Goal: Check status

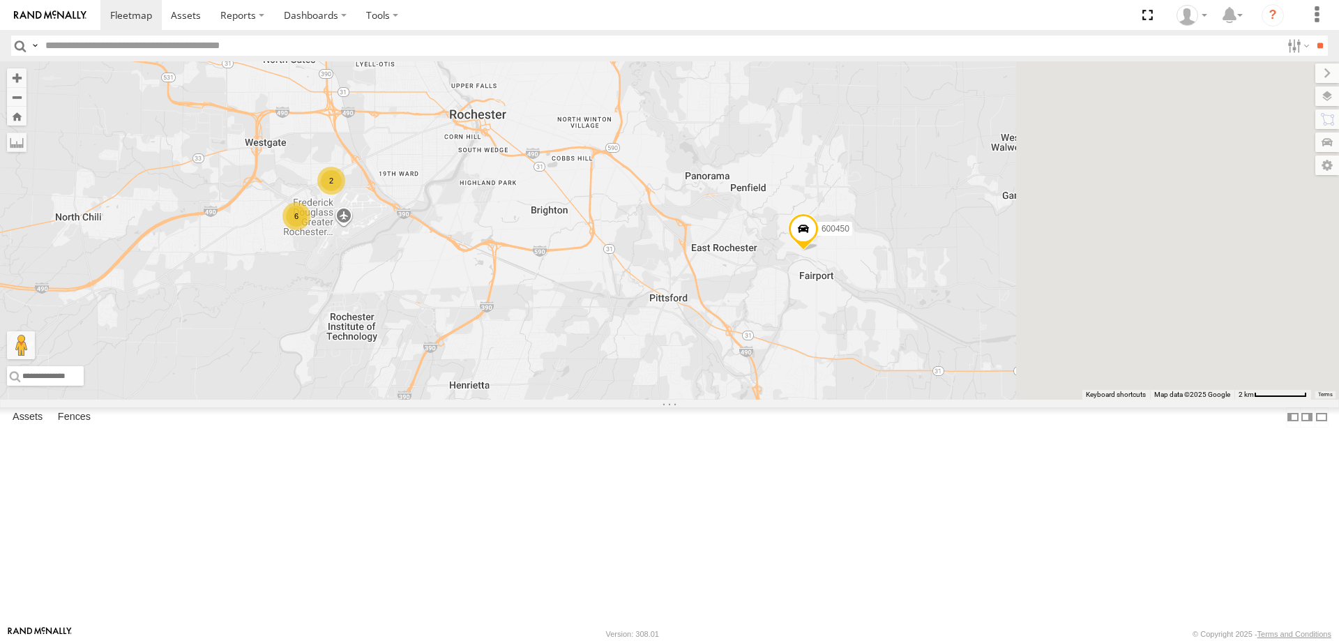
drag, startPoint x: 974, startPoint y: 527, endPoint x: 602, endPoint y: 340, distance: 416.3
click at [627, 348] on div "2 6 600450 2" at bounding box center [669, 230] width 1339 height 338
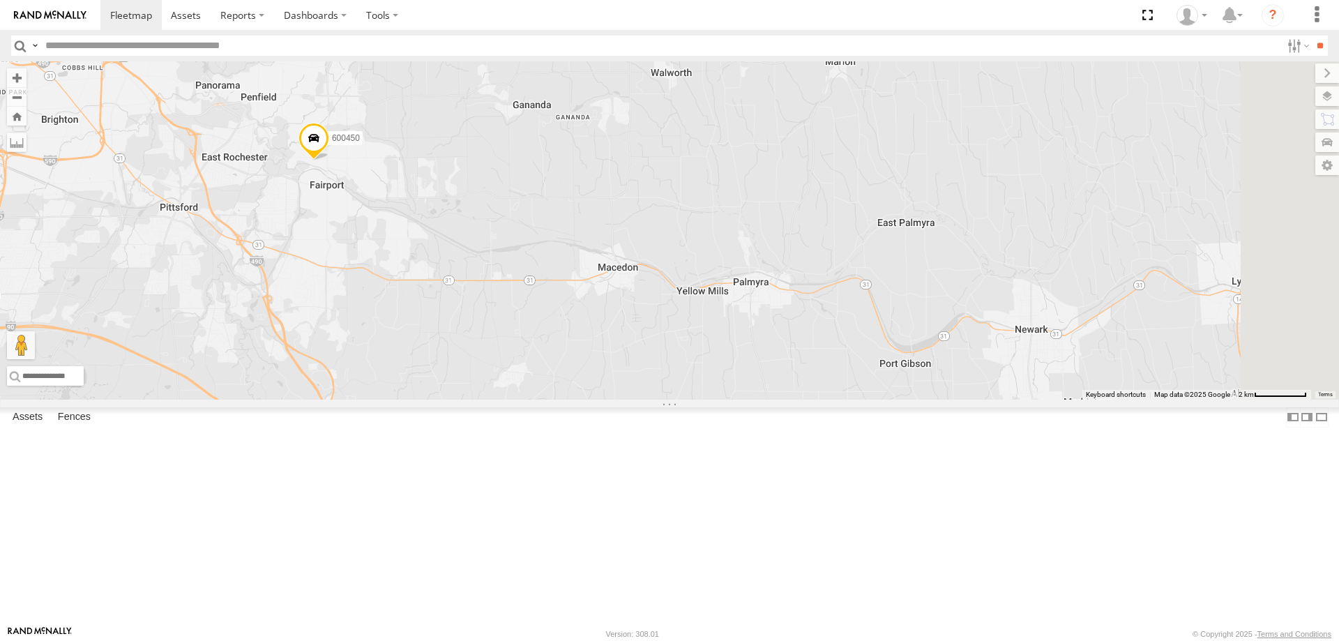
drag, startPoint x: 866, startPoint y: 248, endPoint x: 705, endPoint y: 393, distance: 216.8
click at [745, 378] on div "2 6 600450 2" at bounding box center [669, 230] width 1339 height 338
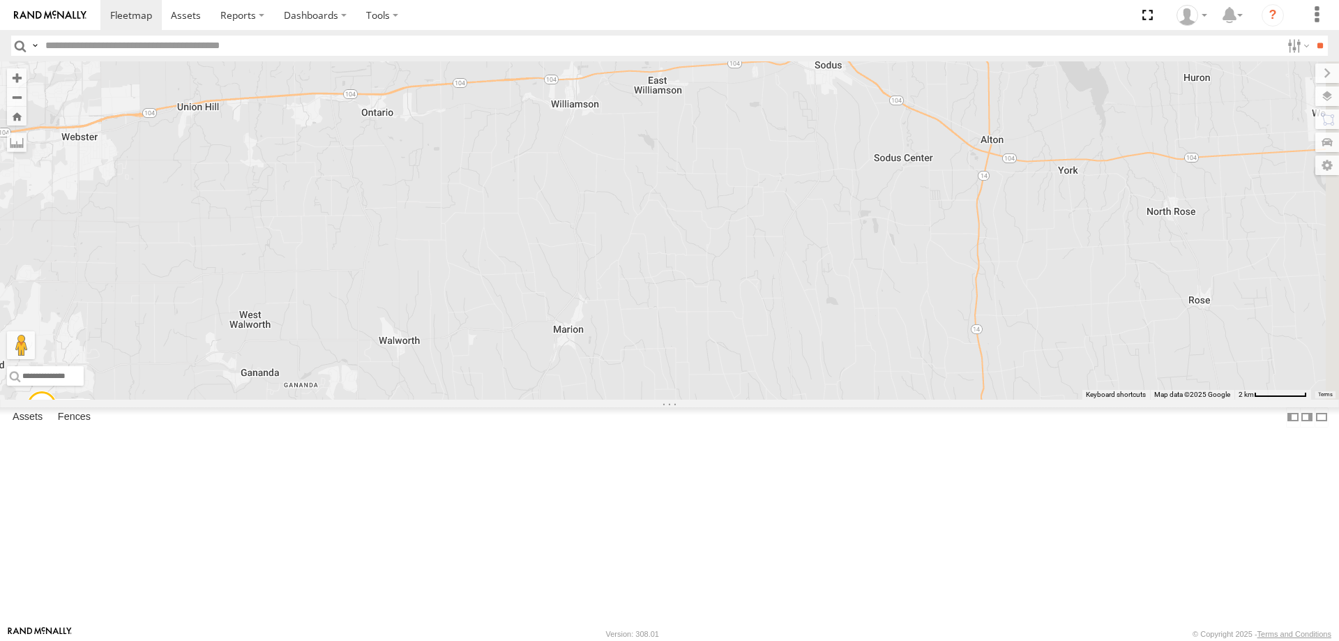
drag, startPoint x: 1088, startPoint y: 337, endPoint x: 745, endPoint y: 377, distance: 345.4
click at [806, 373] on div "2 6 600450 2" at bounding box center [669, 230] width 1339 height 338
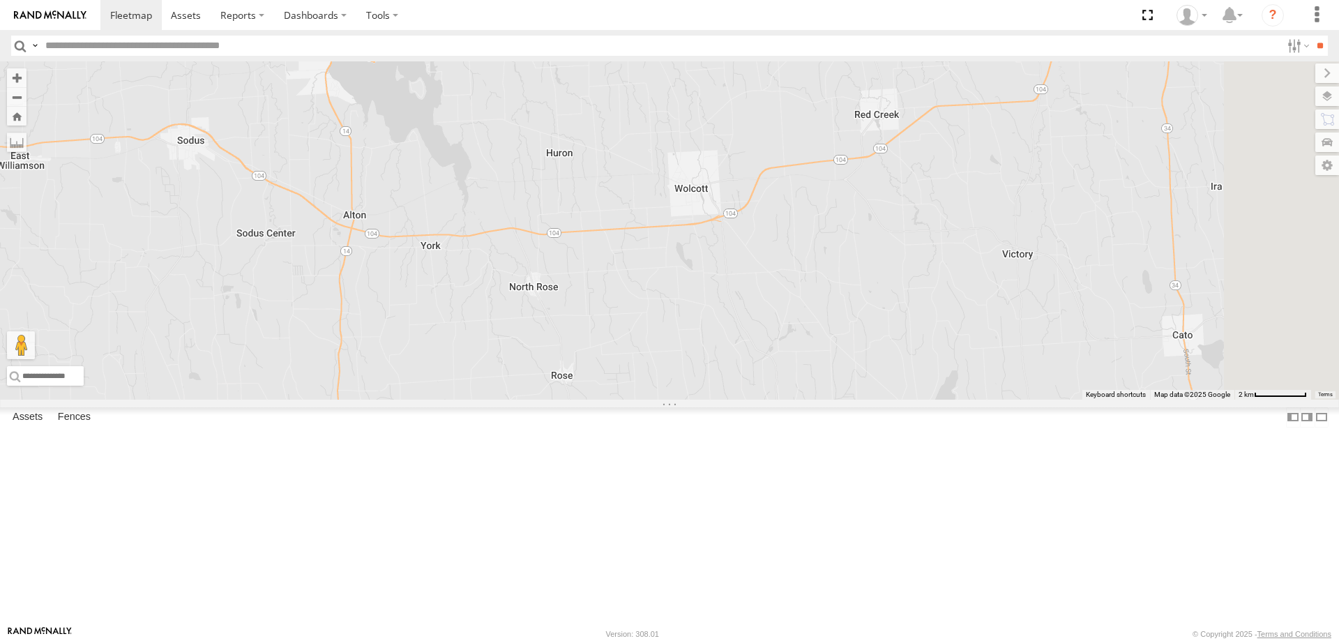
drag, startPoint x: 966, startPoint y: 476, endPoint x: 872, endPoint y: 310, distance: 191.1
click at [872, 310] on div "2 6 600450 2" at bounding box center [669, 230] width 1339 height 338
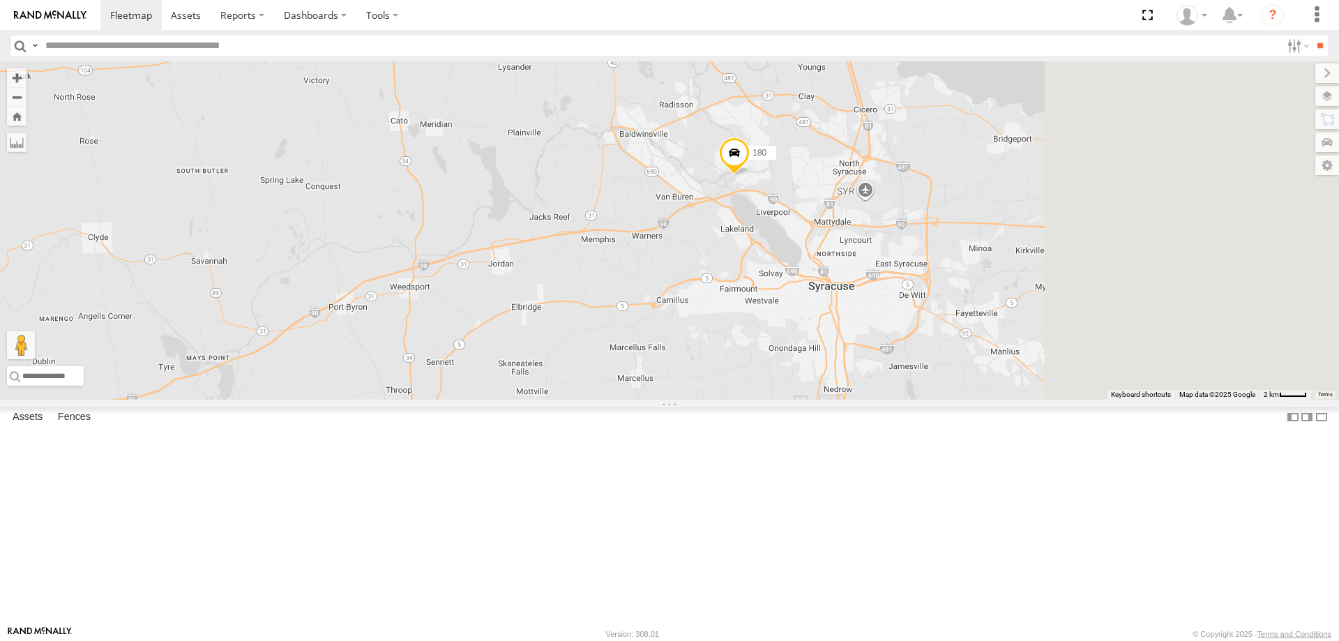
drag, startPoint x: 1153, startPoint y: 251, endPoint x: 650, endPoint y: 361, distance: 515.2
click at [658, 361] on div "600450 180" at bounding box center [669, 230] width 1339 height 338
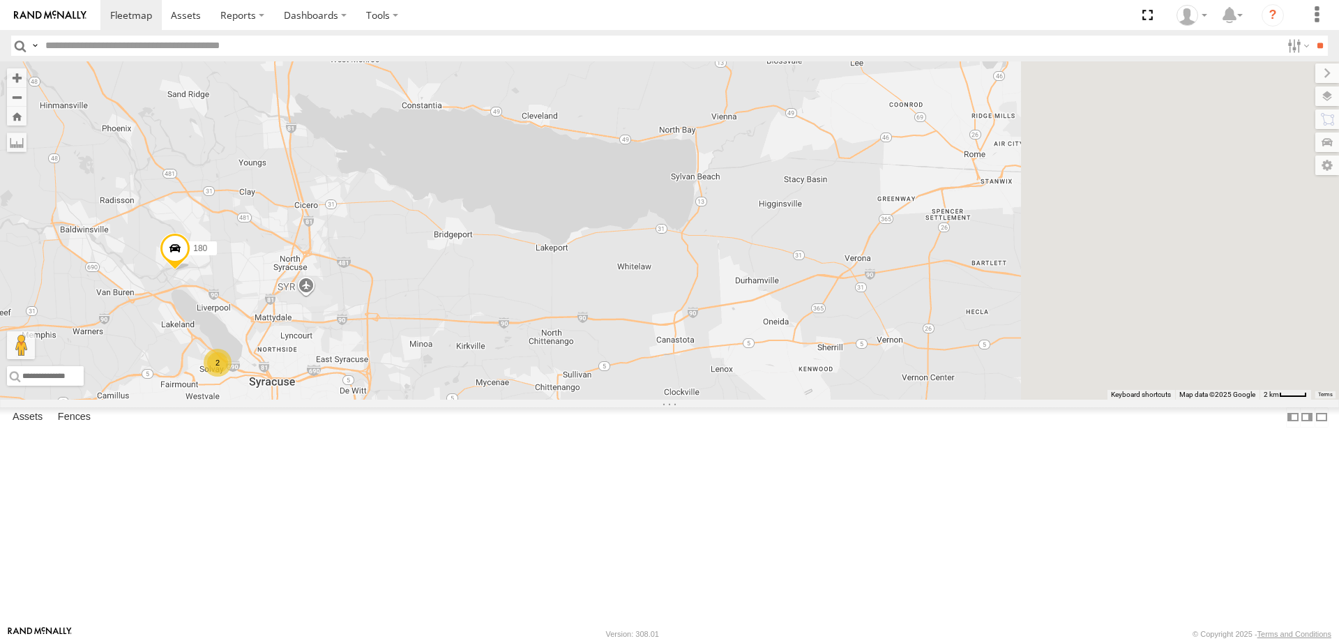
drag, startPoint x: 1064, startPoint y: 318, endPoint x: 704, endPoint y: 390, distance: 366.9
click at [707, 390] on div "600450 180 2" at bounding box center [669, 230] width 1339 height 338
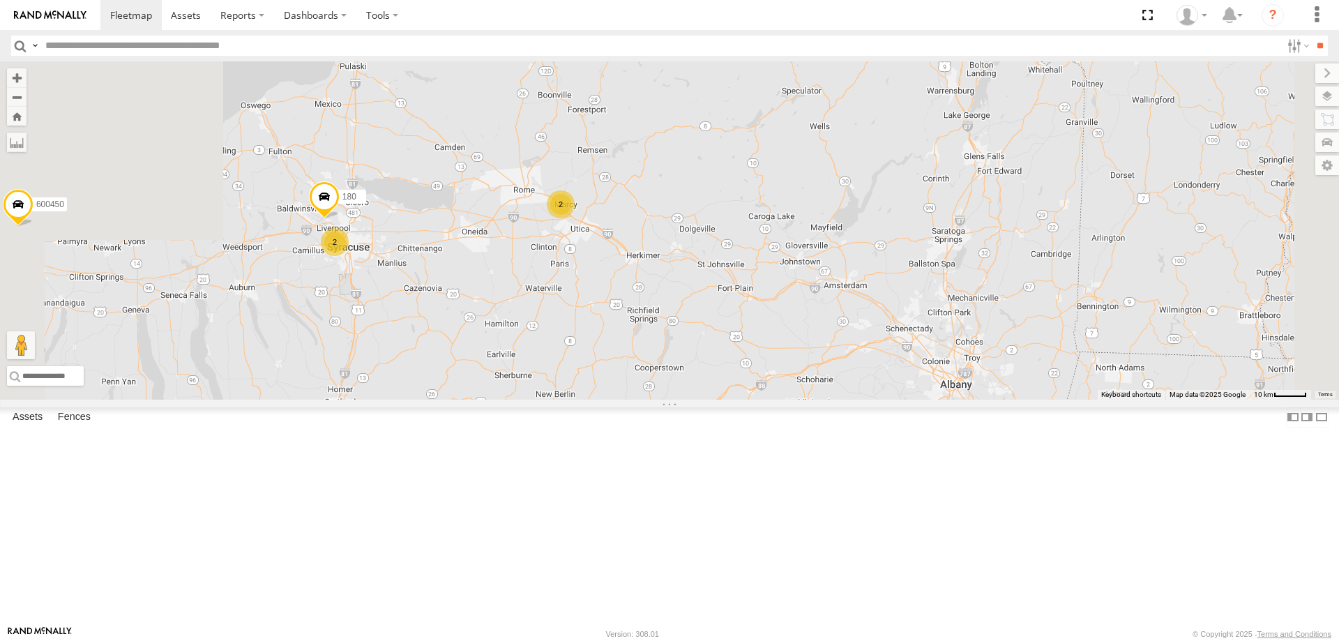
drag, startPoint x: 528, startPoint y: 474, endPoint x: 667, endPoint y: 294, distance: 227.8
click at [651, 312] on div "600450 180 2 2" at bounding box center [669, 230] width 1339 height 338
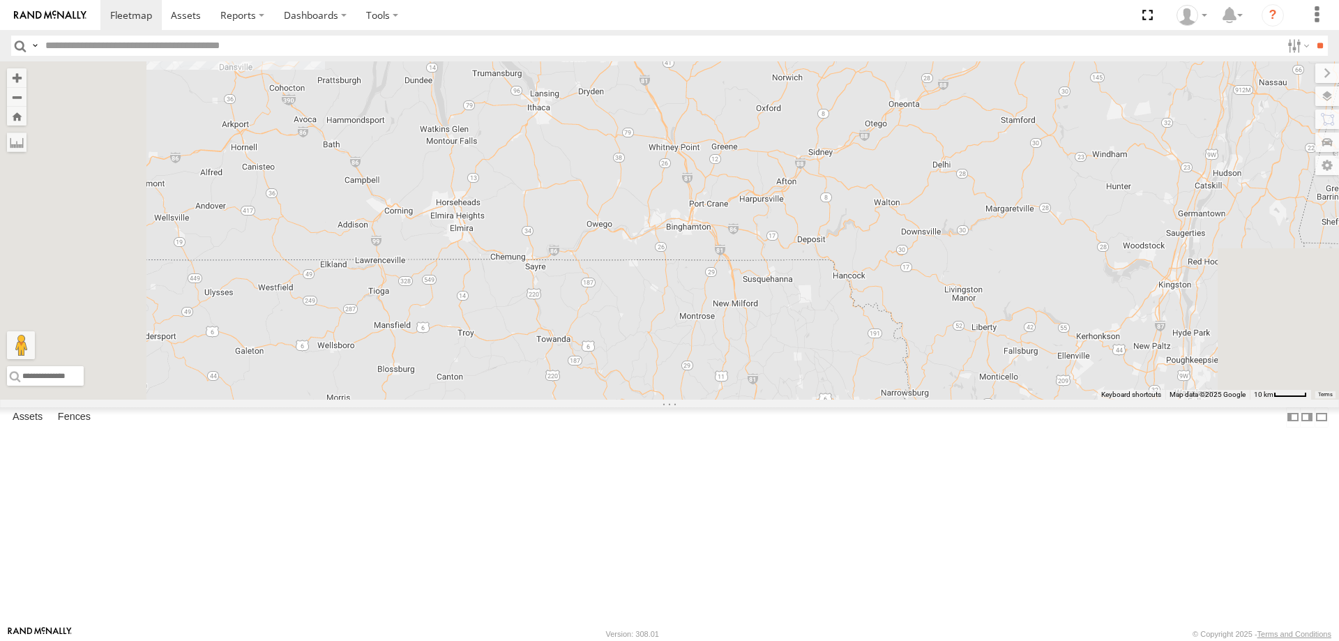
drag, startPoint x: 674, startPoint y: 537, endPoint x: 708, endPoint y: 379, distance: 161.9
click at [708, 379] on div "600450 180 2 2 24 205" at bounding box center [669, 230] width 1339 height 338
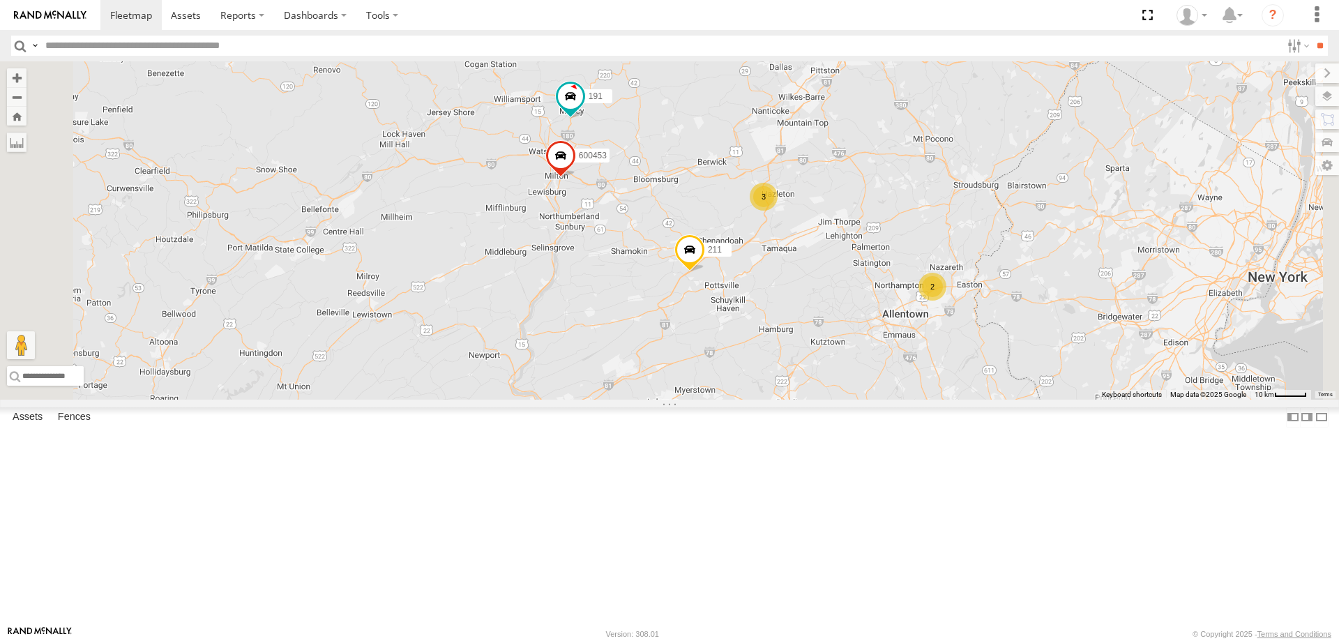
drag, startPoint x: 724, startPoint y: 490, endPoint x: 768, endPoint y: 324, distance: 171.5
click at [765, 329] on div "600450 180 2 2 24 205 211 9 3 2 3 191 3 2 600453" at bounding box center [669, 230] width 1339 height 338
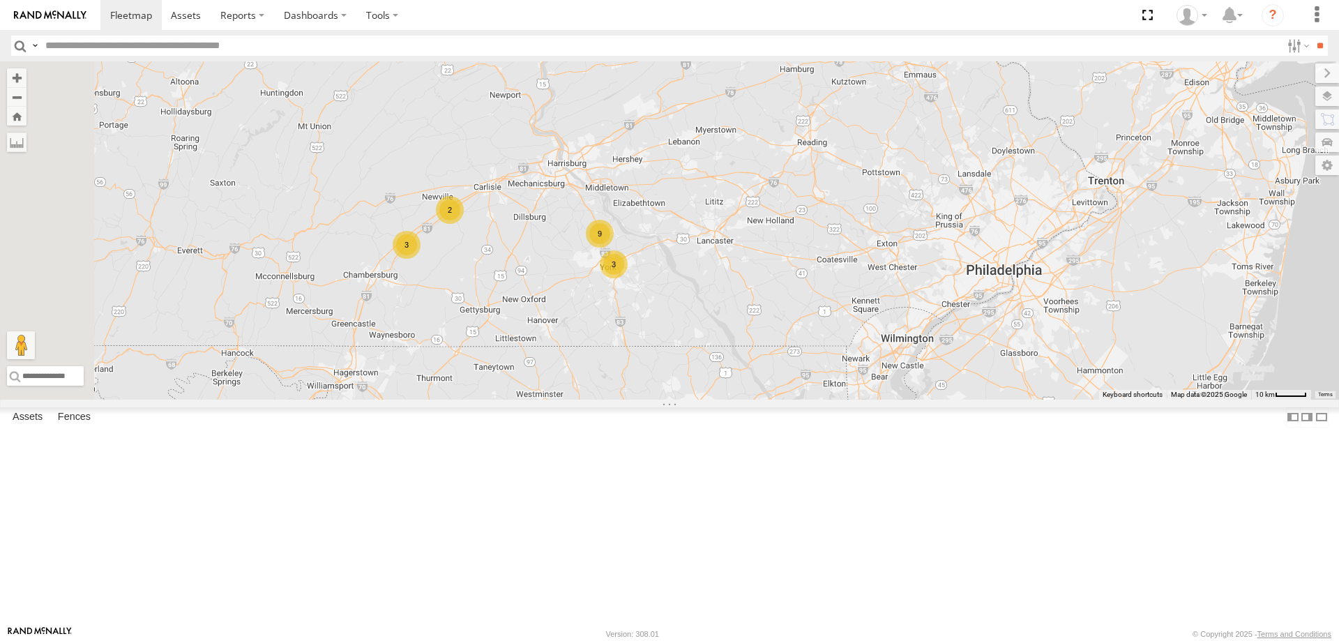
drag, startPoint x: 805, startPoint y: 377, endPoint x: 729, endPoint y: 387, distance: 76.0
click at [734, 386] on div "600450 180 2 2 24 205 211 9 3 2 3 191 3 2 600453" at bounding box center [669, 230] width 1339 height 338
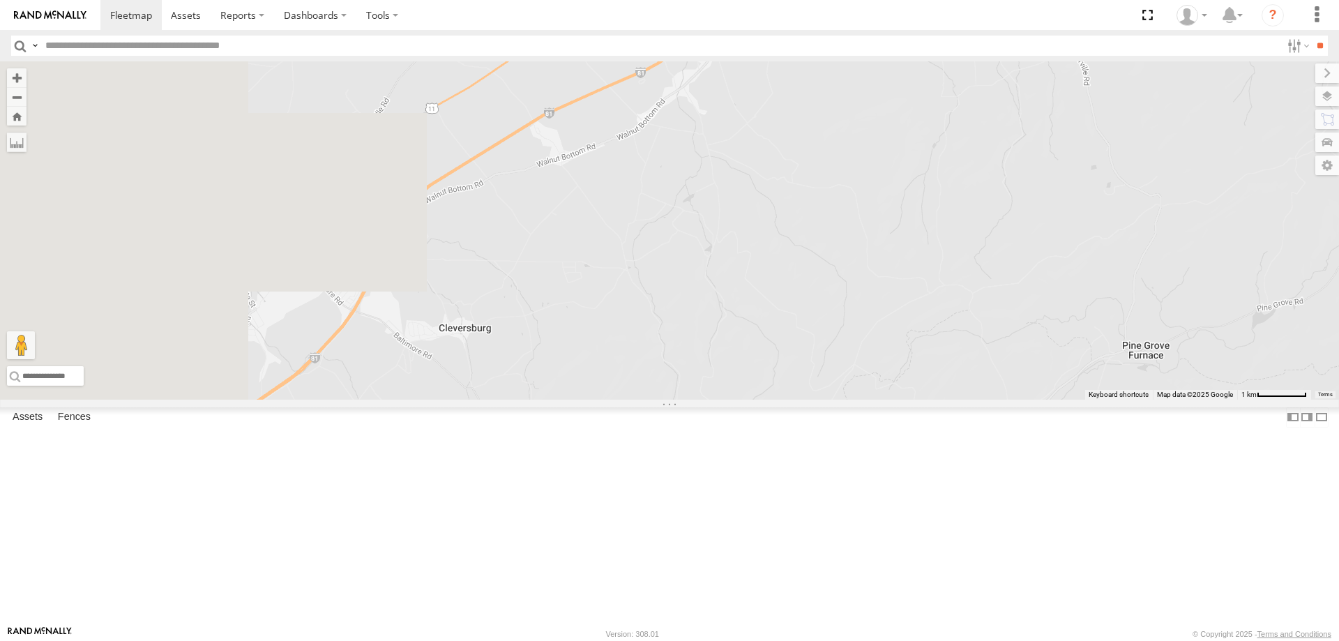
drag, startPoint x: 466, startPoint y: 325, endPoint x: 859, endPoint y: 333, distance: 392.7
click at [854, 332] on div "600450 180 205 211 191 600453 193" at bounding box center [669, 230] width 1339 height 338
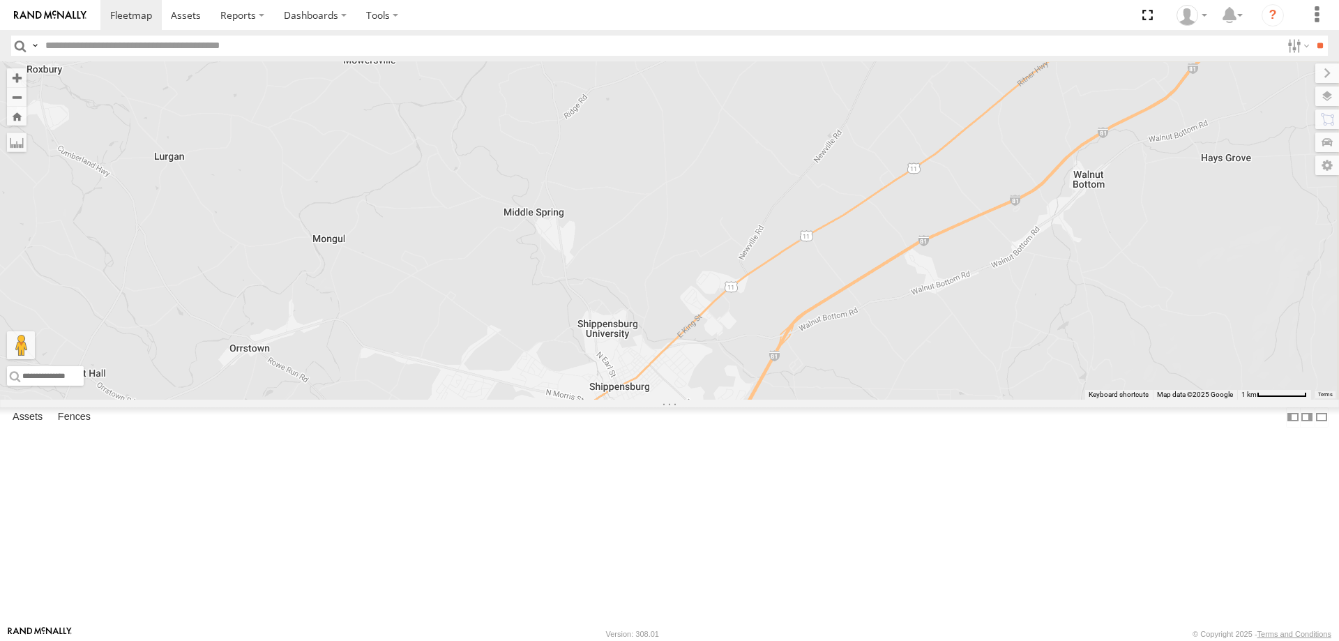
drag, startPoint x: 929, startPoint y: 319, endPoint x: 623, endPoint y: 412, distance: 319.4
click at [847, 349] on div "600450 180 205 211 191 600453 193 3" at bounding box center [669, 230] width 1339 height 338
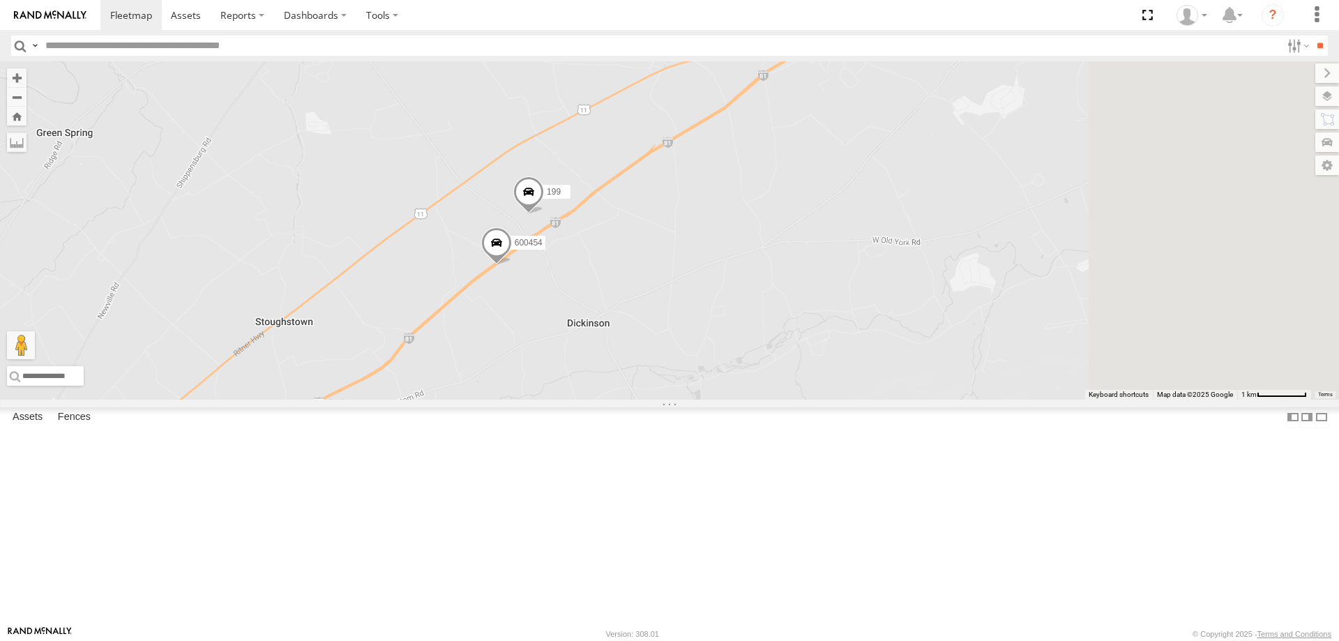
drag, startPoint x: 1110, startPoint y: 331, endPoint x: 607, endPoint y: 328, distance: 503.5
click at [768, 328] on div "600450 180 205 211 191 600453 193 3 199 600454" at bounding box center [669, 230] width 1339 height 338
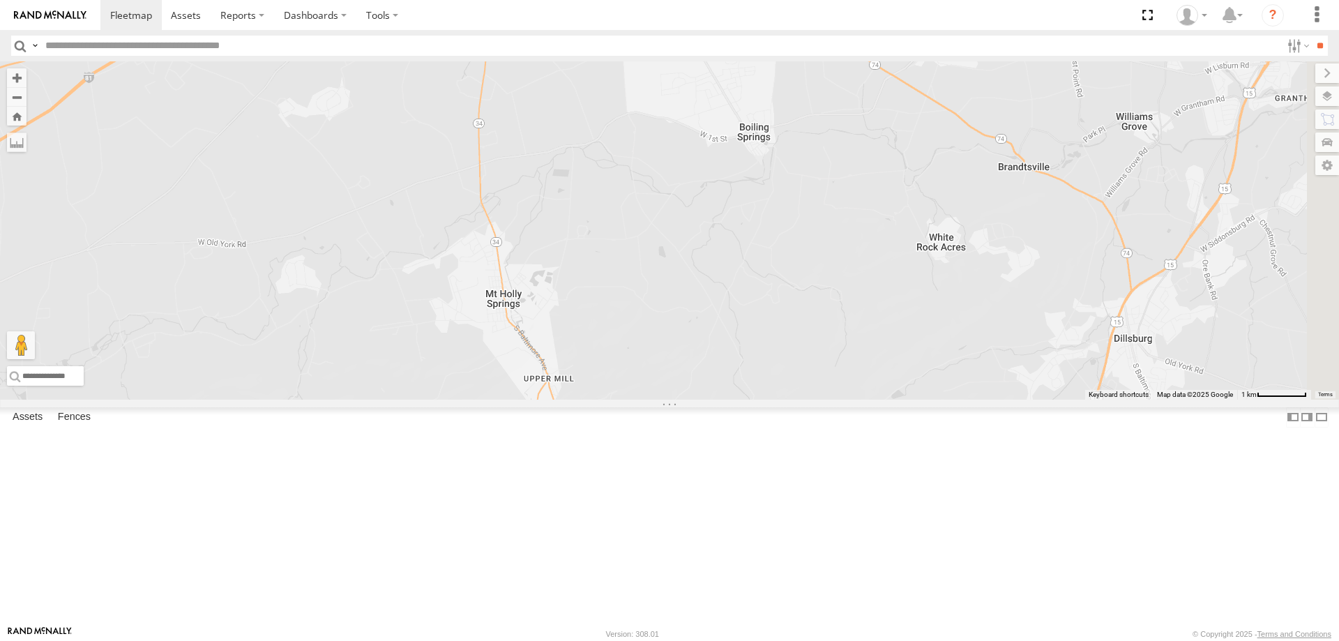
drag, startPoint x: 1086, startPoint y: 384, endPoint x: 715, endPoint y: 303, distance: 379.7
click at [812, 314] on div "600450 180 205 211 191 600453 193 3 199 600454" at bounding box center [669, 230] width 1339 height 338
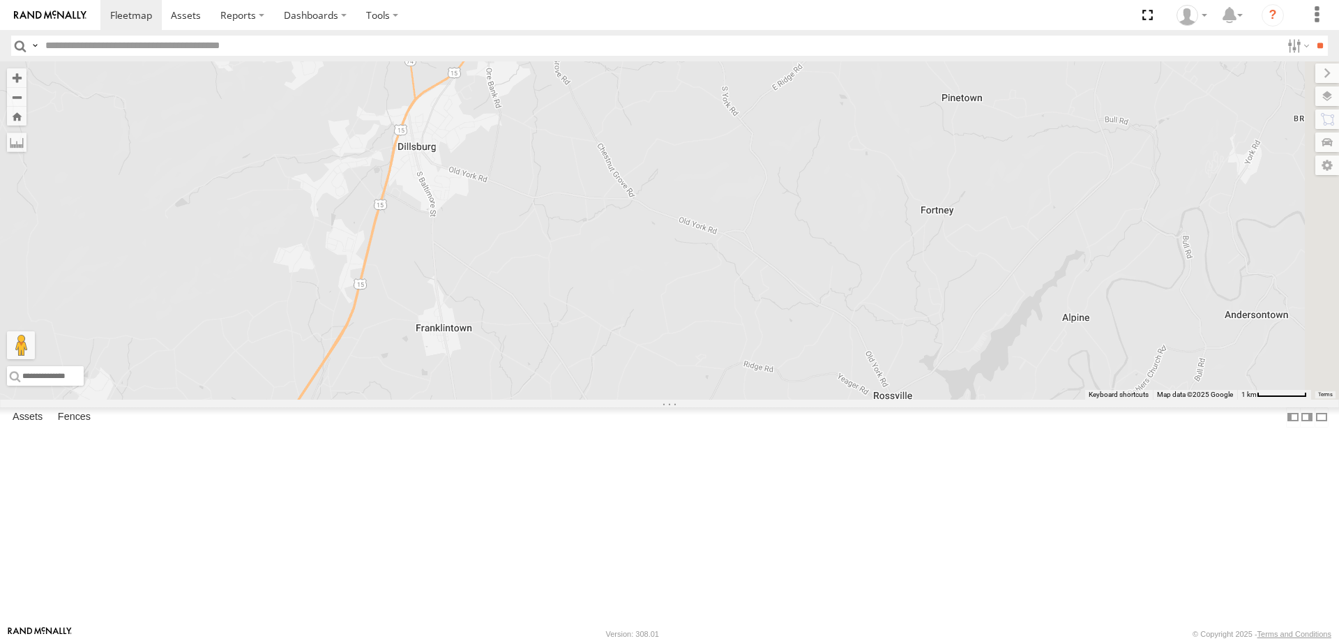
drag, startPoint x: 854, startPoint y: 377, endPoint x: 756, endPoint y: 372, distance: 98.4
click at [786, 374] on div "600450 180 205 211 191 600453 193 3 199 600454" at bounding box center [669, 230] width 1339 height 338
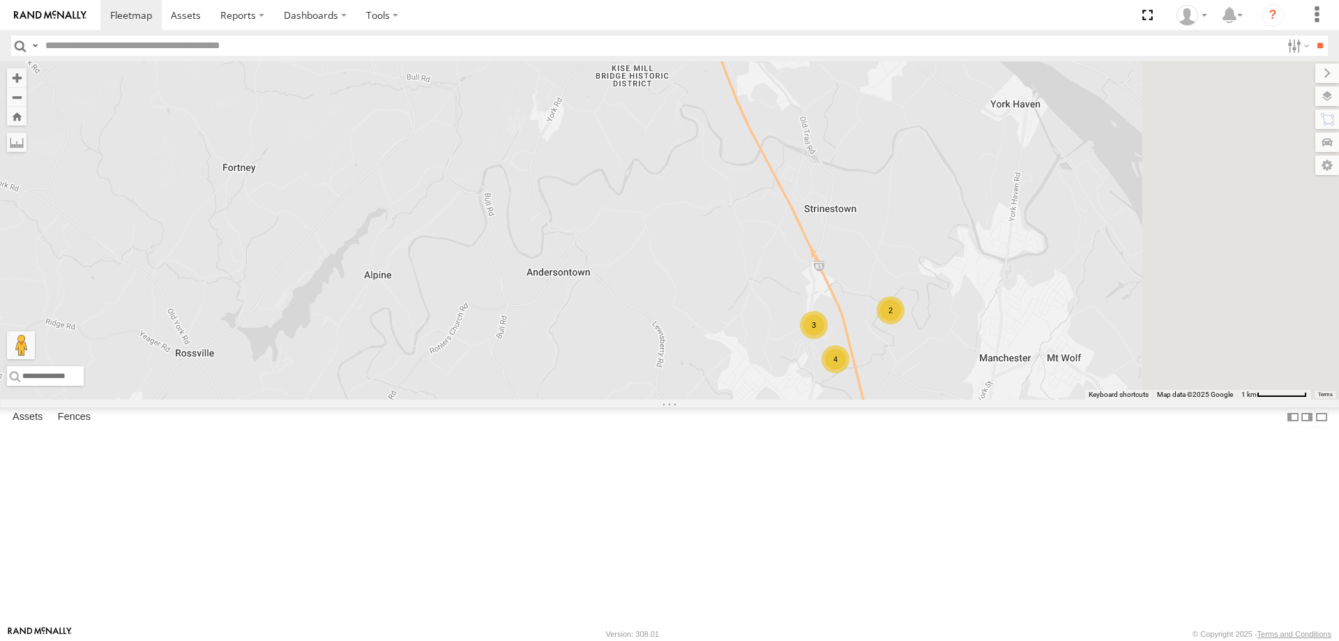
drag, startPoint x: 1062, startPoint y: 439, endPoint x: 732, endPoint y: 387, distance: 333.8
click at [841, 394] on div "600450 180 205 211 191 600453 193 3 199 600454 4 3 2" at bounding box center [669, 230] width 1339 height 338
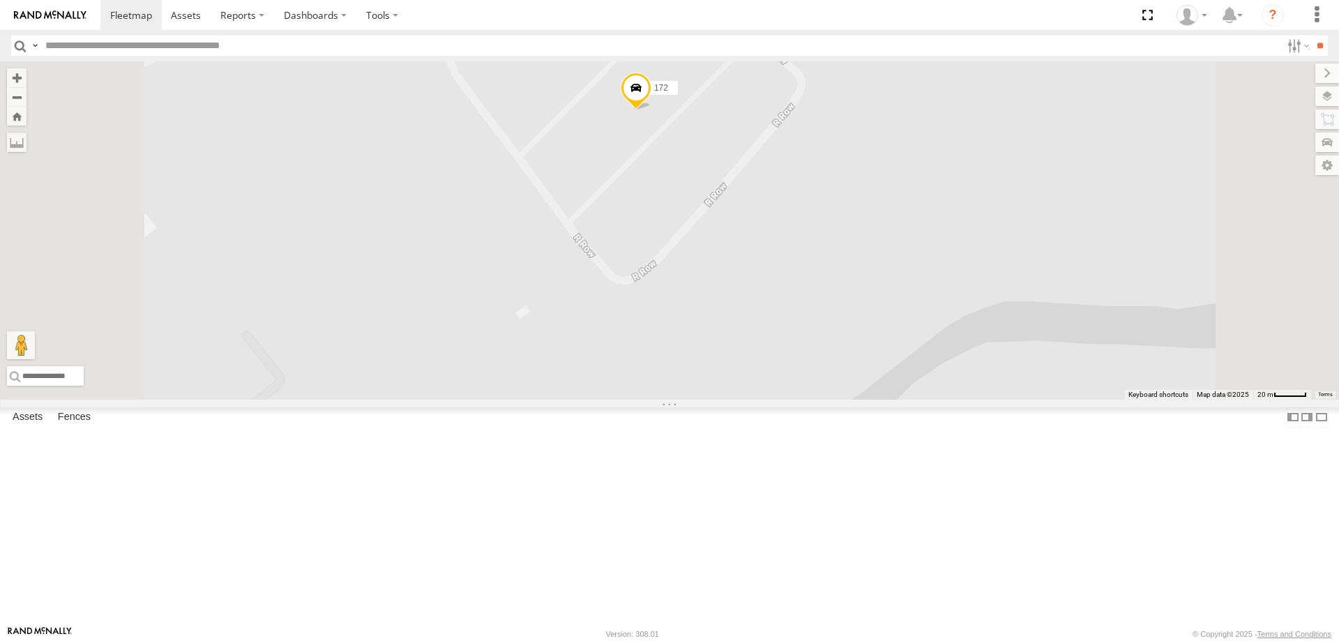
drag, startPoint x: 712, startPoint y: 181, endPoint x: 759, endPoint y: 427, distance: 251.4
click at [758, 400] on div "210 204 209 175 172" at bounding box center [669, 230] width 1339 height 338
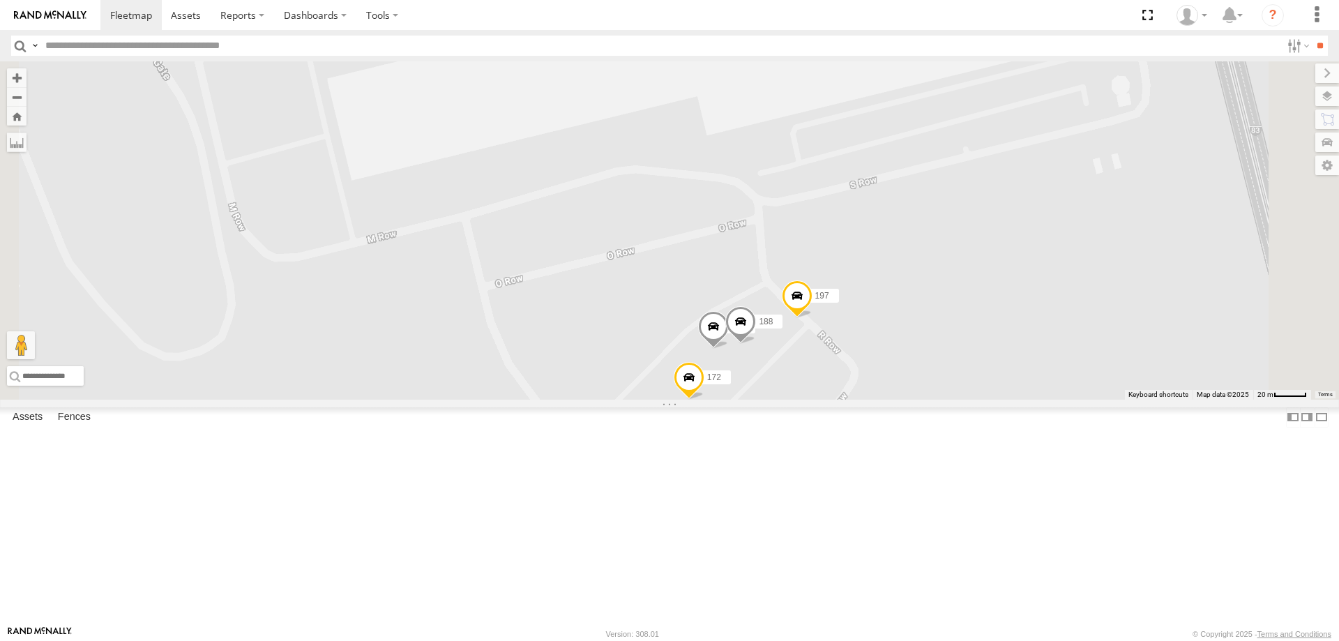
drag, startPoint x: 638, startPoint y: 185, endPoint x: 698, endPoint y: 376, distance: 199.6
click at [696, 374] on div "210 204 209 175 172 188 197" at bounding box center [669, 230] width 1339 height 338
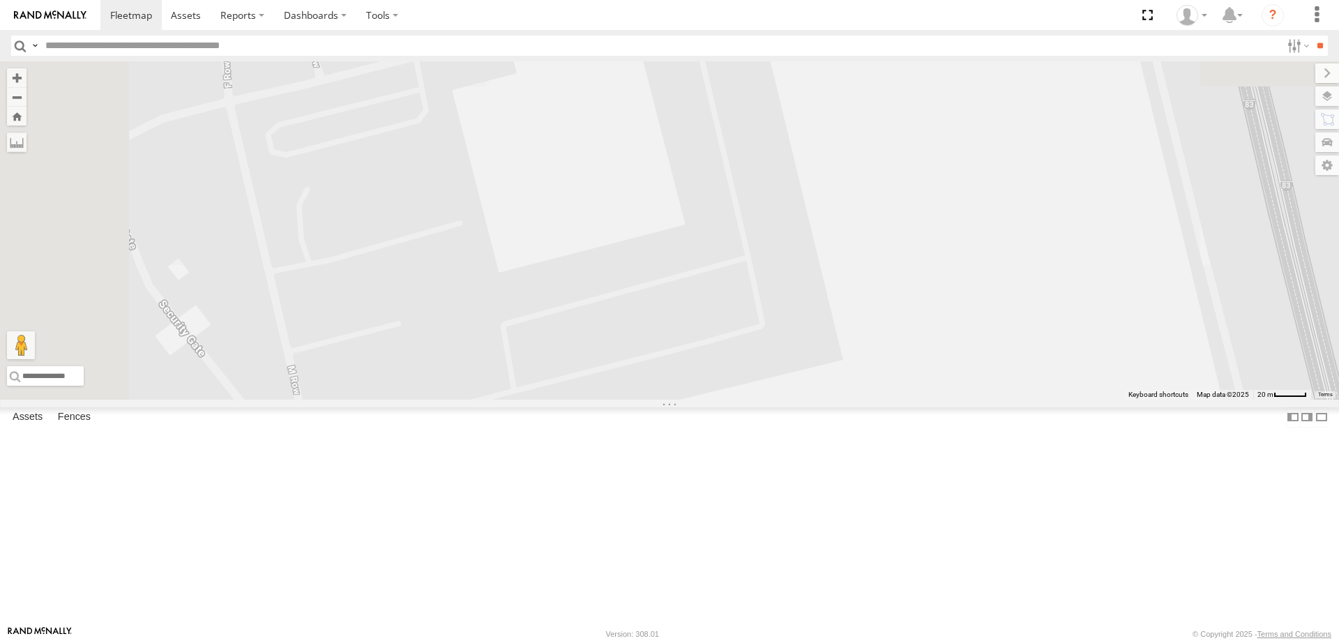
drag, startPoint x: 650, startPoint y: 179, endPoint x: 735, endPoint y: 362, distance: 202.2
click at [733, 359] on div "210 204 209 175 172 188 197" at bounding box center [669, 230] width 1339 height 338
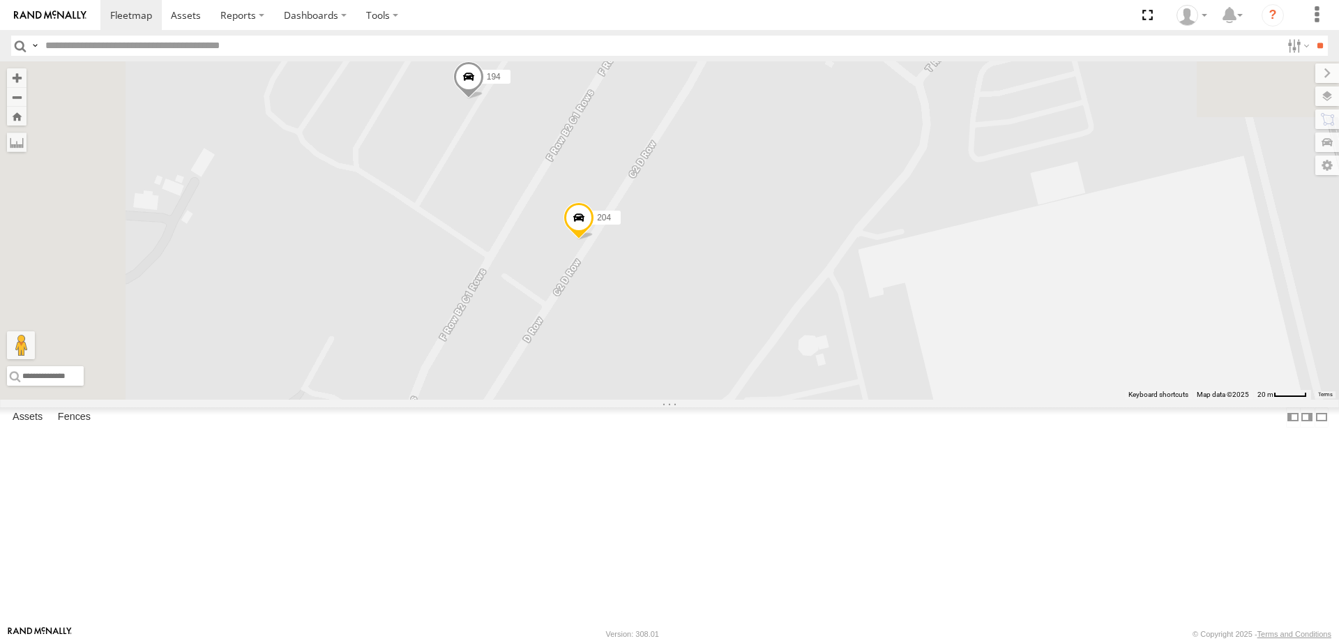
drag, startPoint x: 825, startPoint y: 510, endPoint x: 805, endPoint y: 285, distance: 225.4
click at [805, 328] on div "210 204 209 175 172 188 197 600459 194" at bounding box center [669, 230] width 1339 height 338
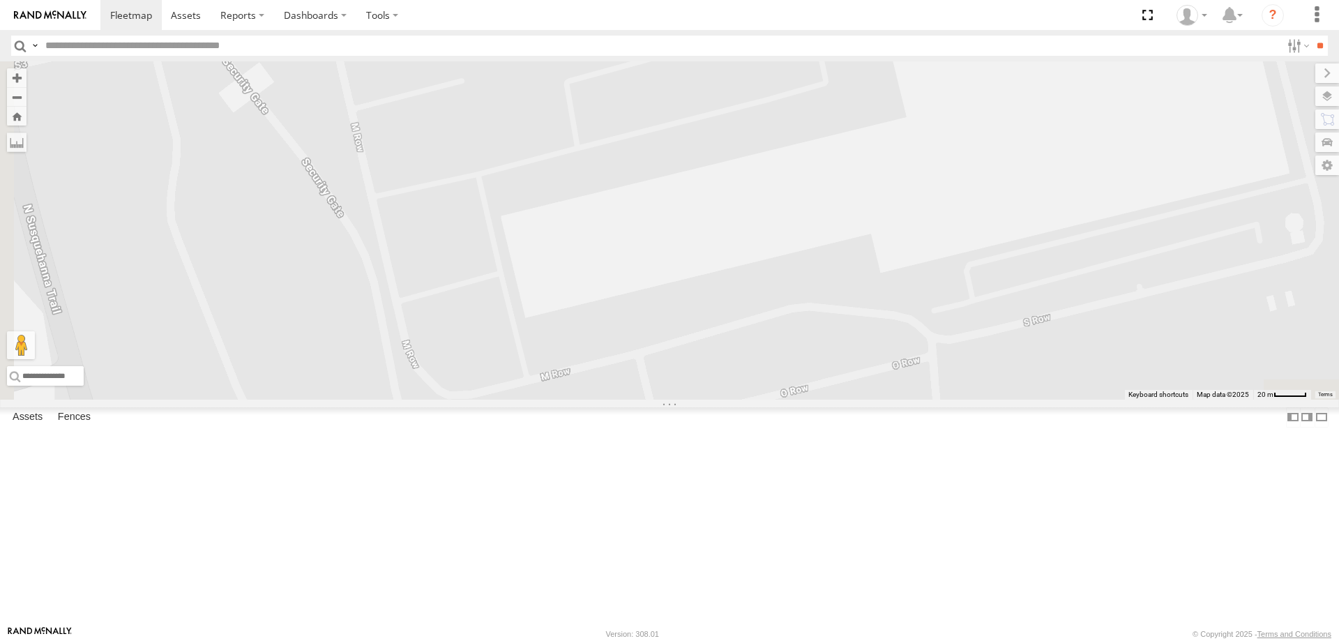
drag, startPoint x: 930, startPoint y: 424, endPoint x: 877, endPoint y: 302, distance: 133.0
click at [906, 376] on div "210 204 209 175 172 188 197 600459 194" at bounding box center [669, 230] width 1339 height 338
